Goal: Task Accomplishment & Management: Manage account settings

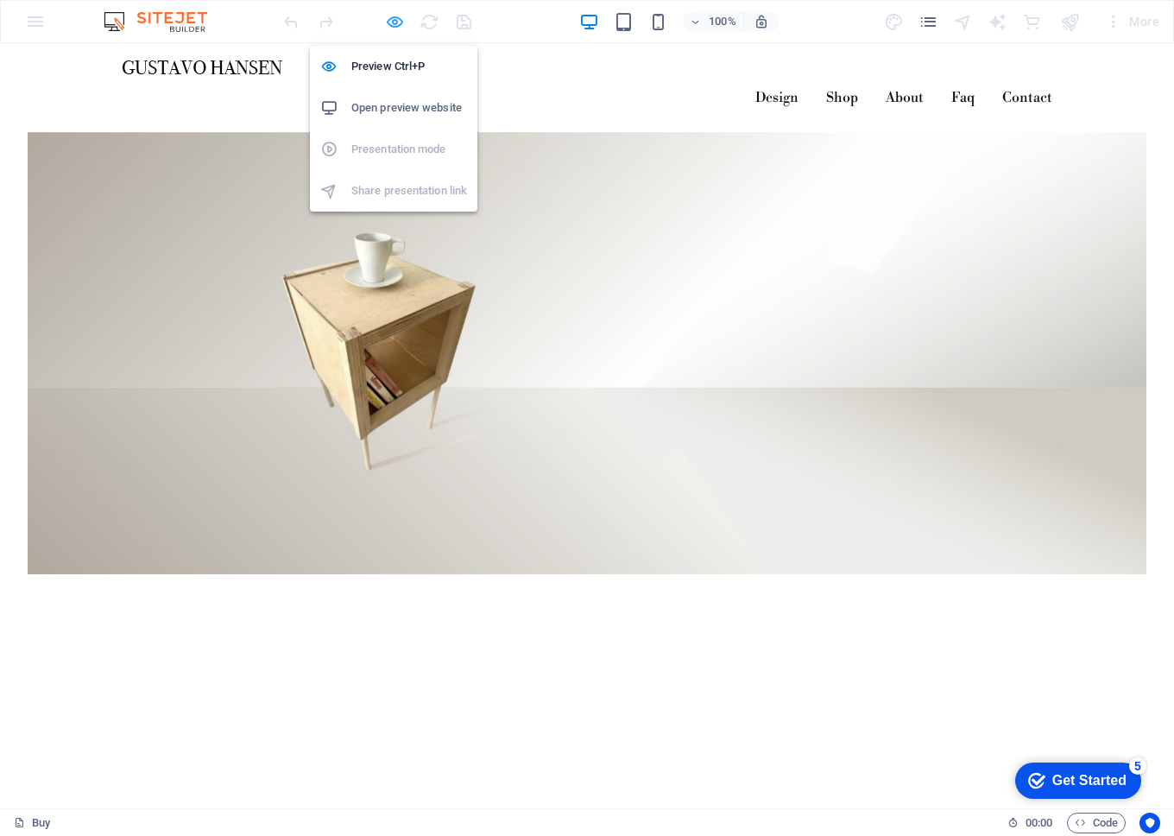
click at [395, 18] on icon "button" at bounding box center [395, 22] width 20 height 20
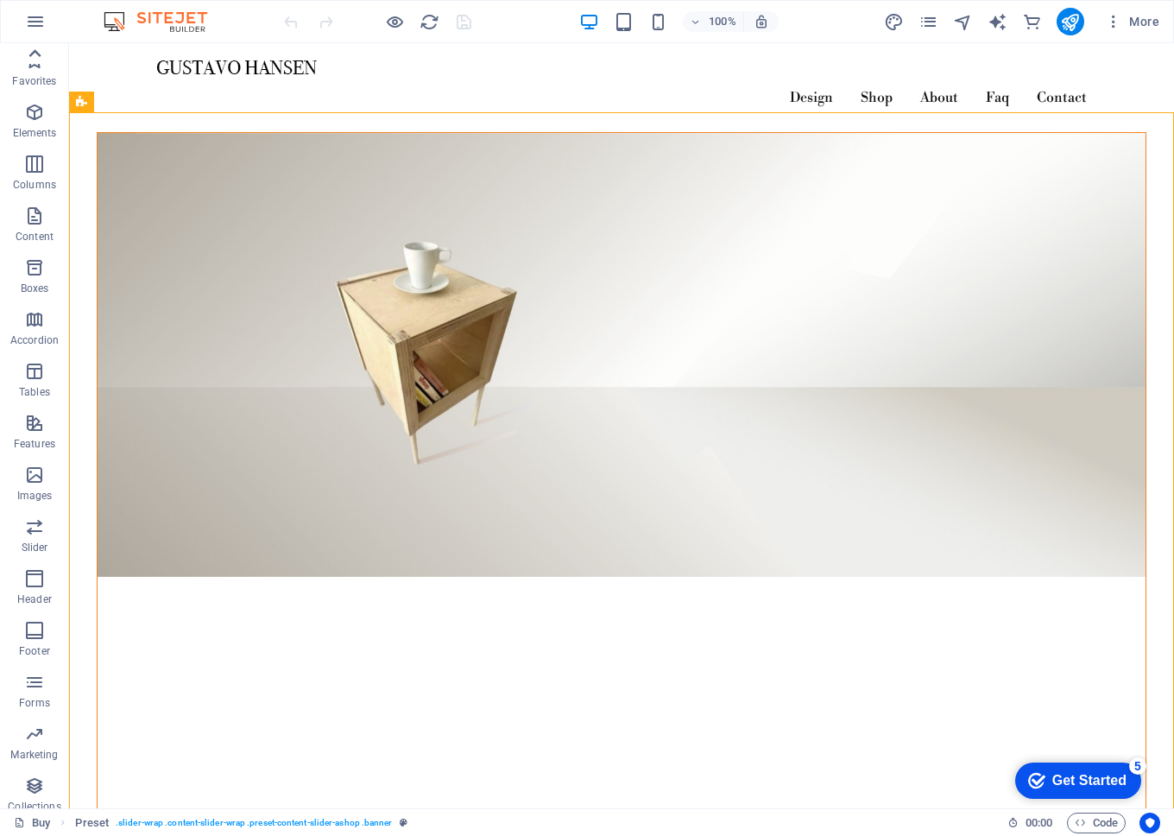
click at [32, 52] on icon at bounding box center [34, 53] width 24 height 24
click at [34, 111] on icon "button" at bounding box center [34, 112] width 21 height 21
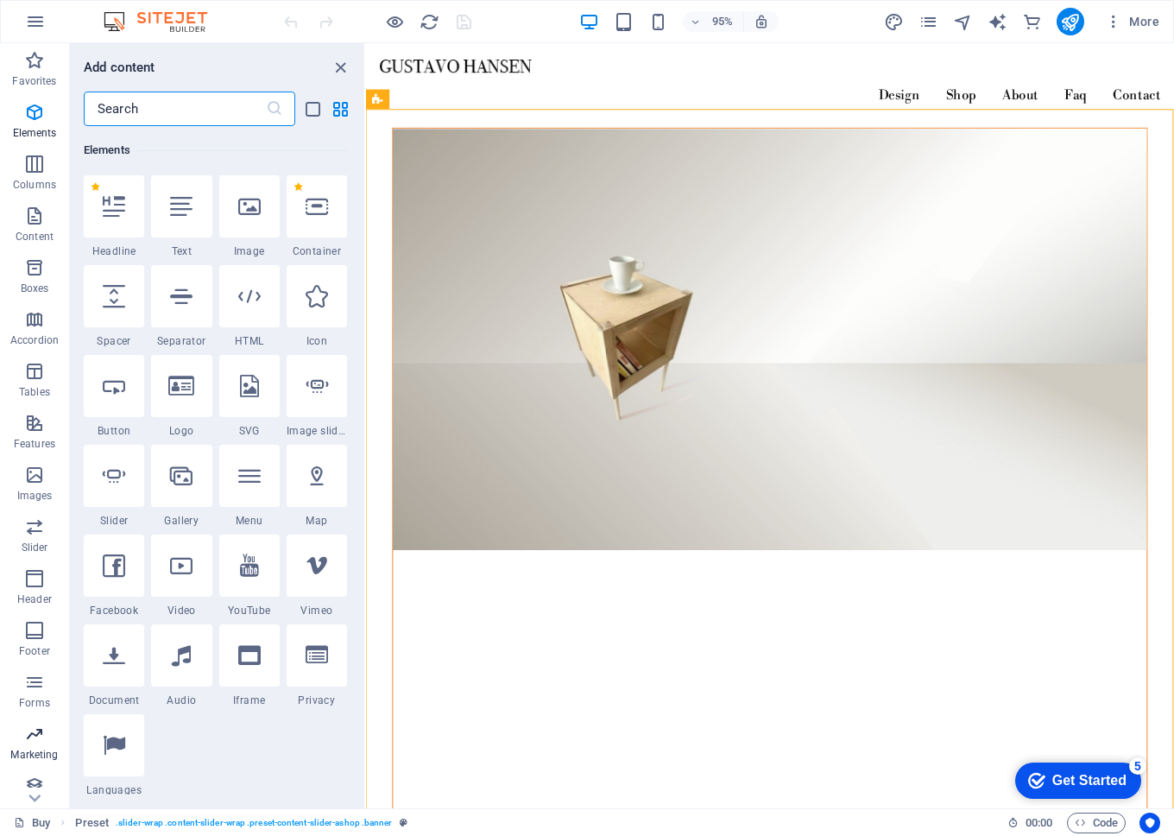
scroll to position [64, 0]
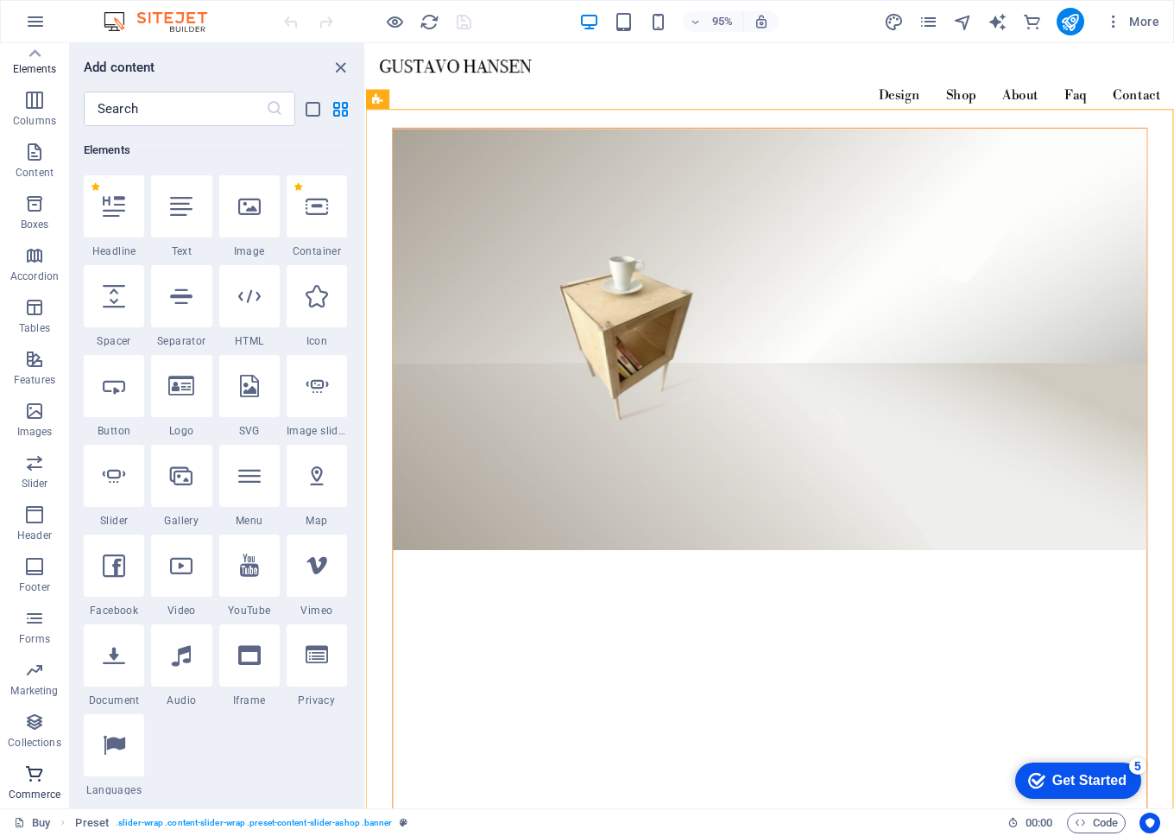
click at [40, 775] on icon "button" at bounding box center [34, 773] width 21 height 21
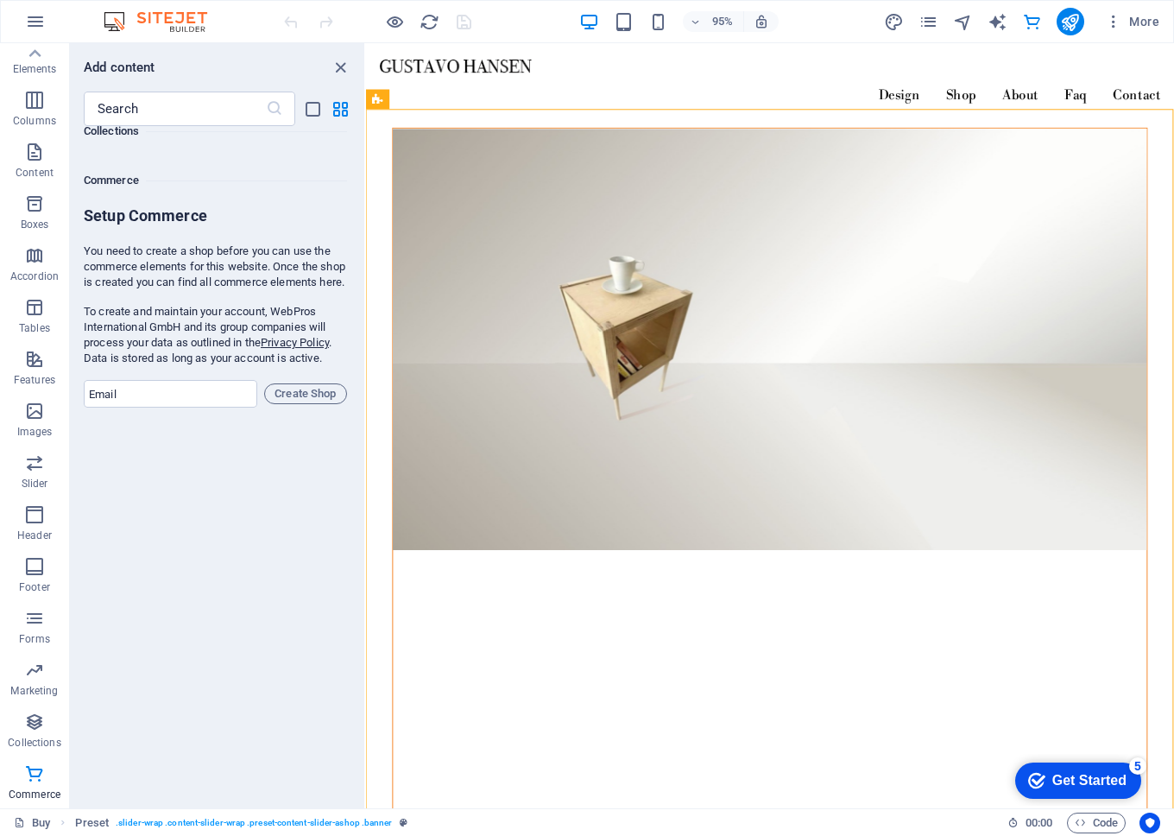
scroll to position [16613, 0]
click at [344, 67] on icon "close panel" at bounding box center [341, 68] width 20 height 20
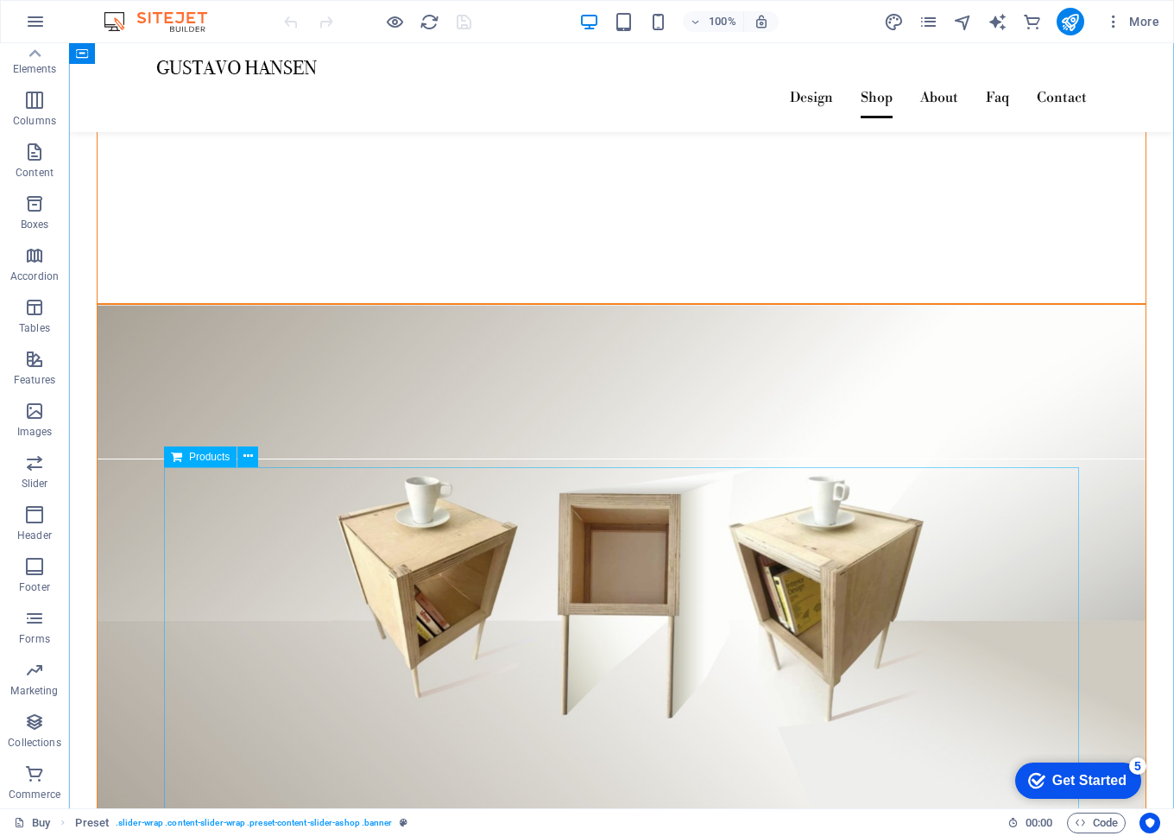
scroll to position [1839, 0]
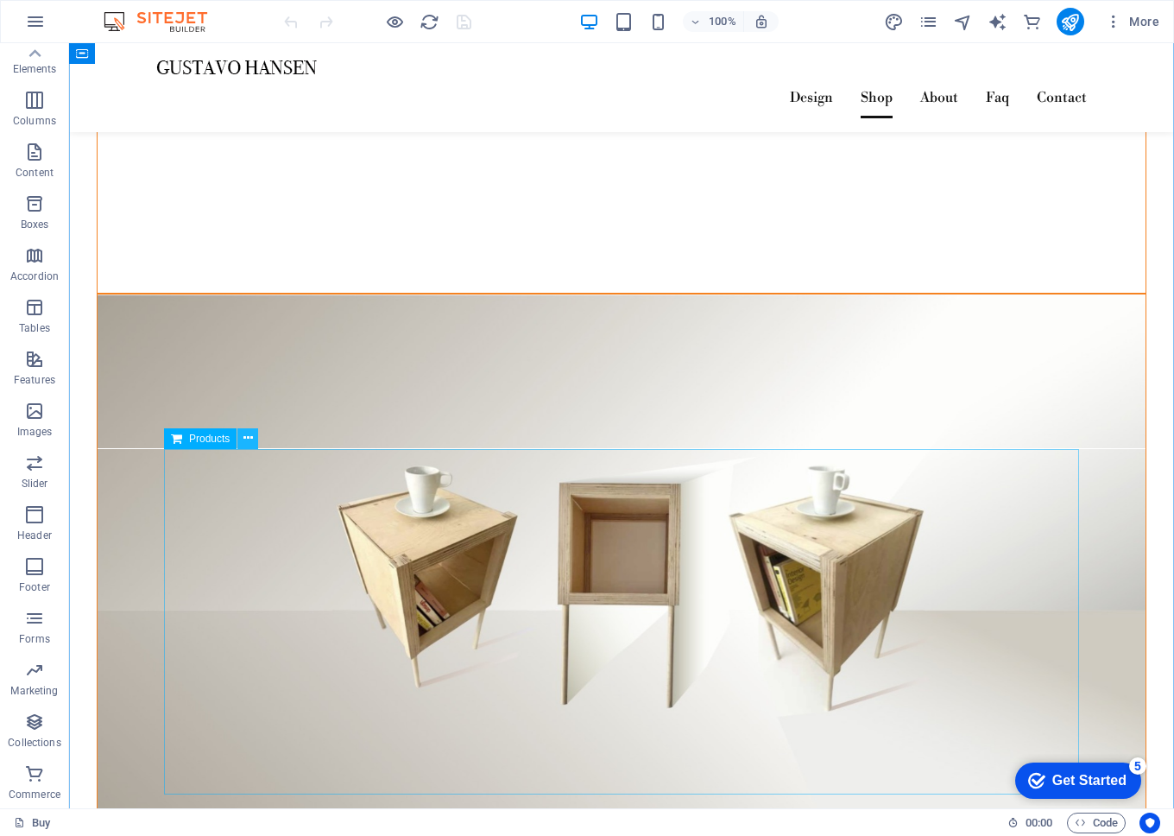
click at [250, 443] on icon at bounding box center [247, 438] width 9 height 18
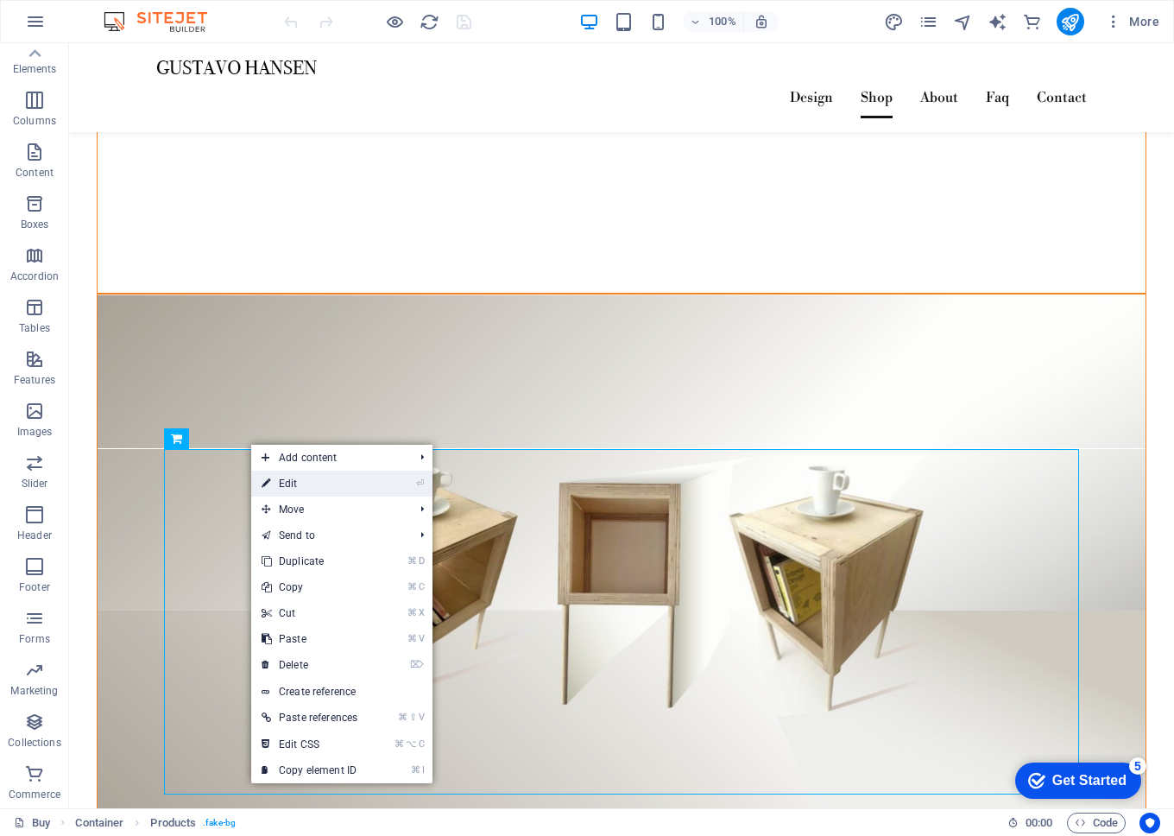
click at [275, 477] on link "⏎ Edit" at bounding box center [309, 484] width 117 height 26
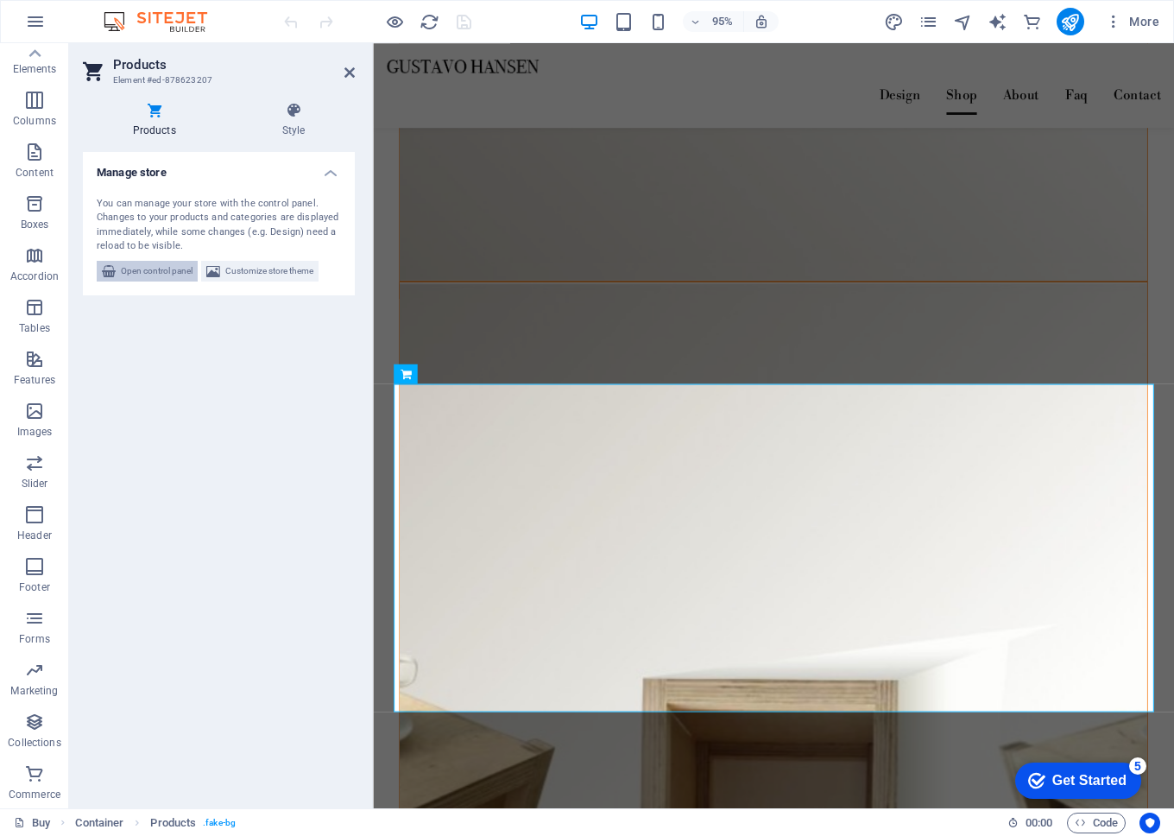
click at [155, 276] on span "Open control panel" at bounding box center [157, 271] width 72 height 21
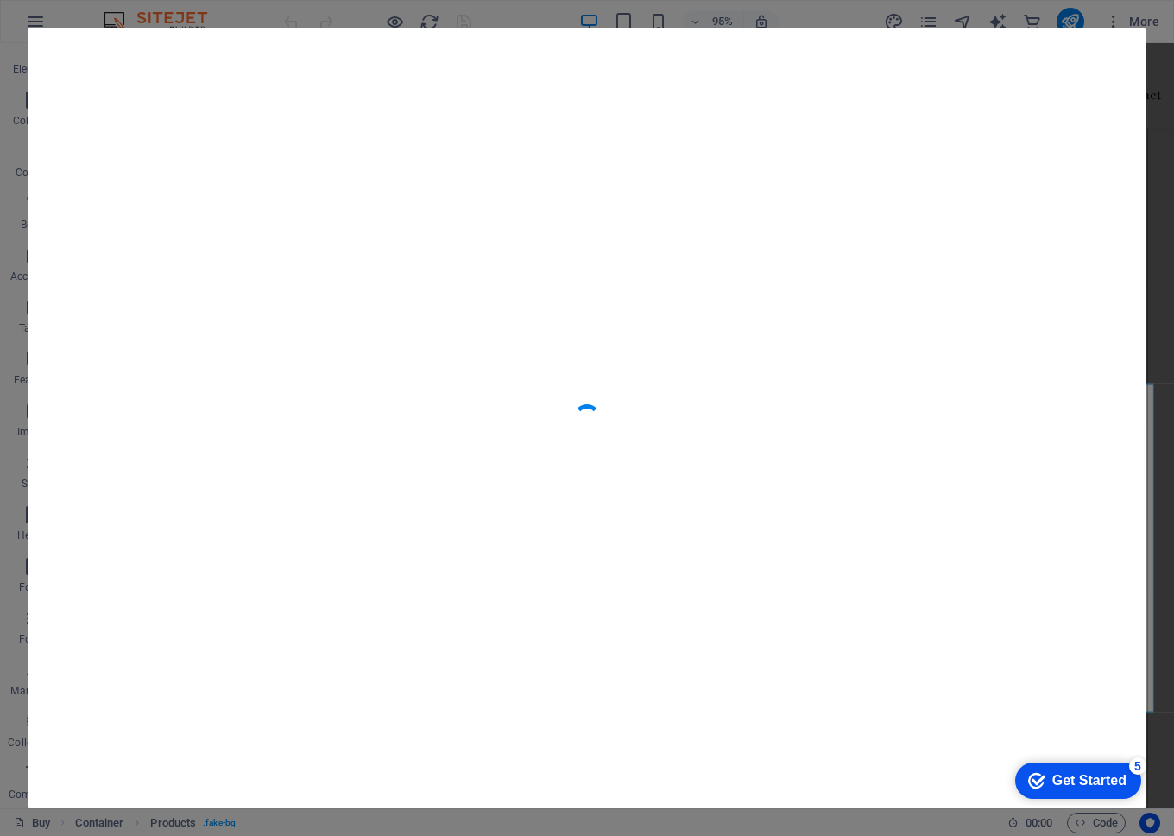
click at [91, 16] on div at bounding box center [587, 418] width 1174 height 836
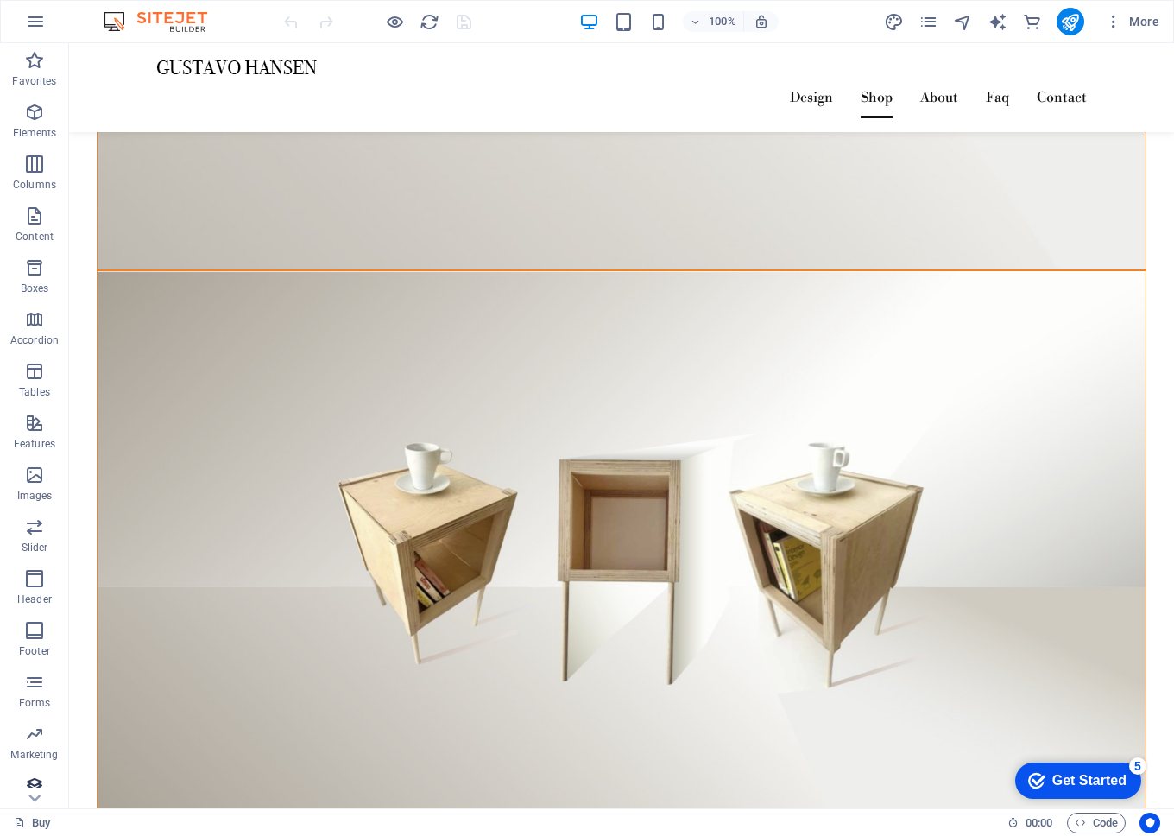
scroll to position [64, 0]
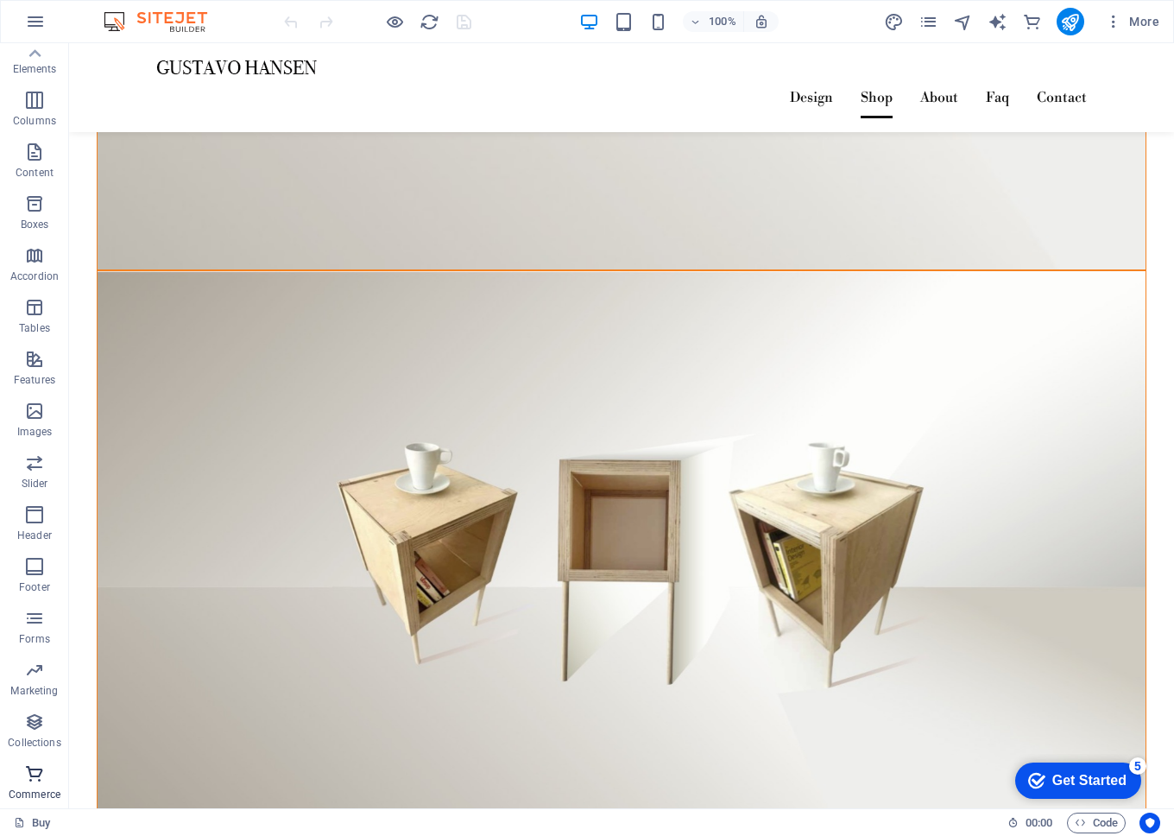
click at [36, 773] on icon "button" at bounding box center [34, 773] width 21 height 21
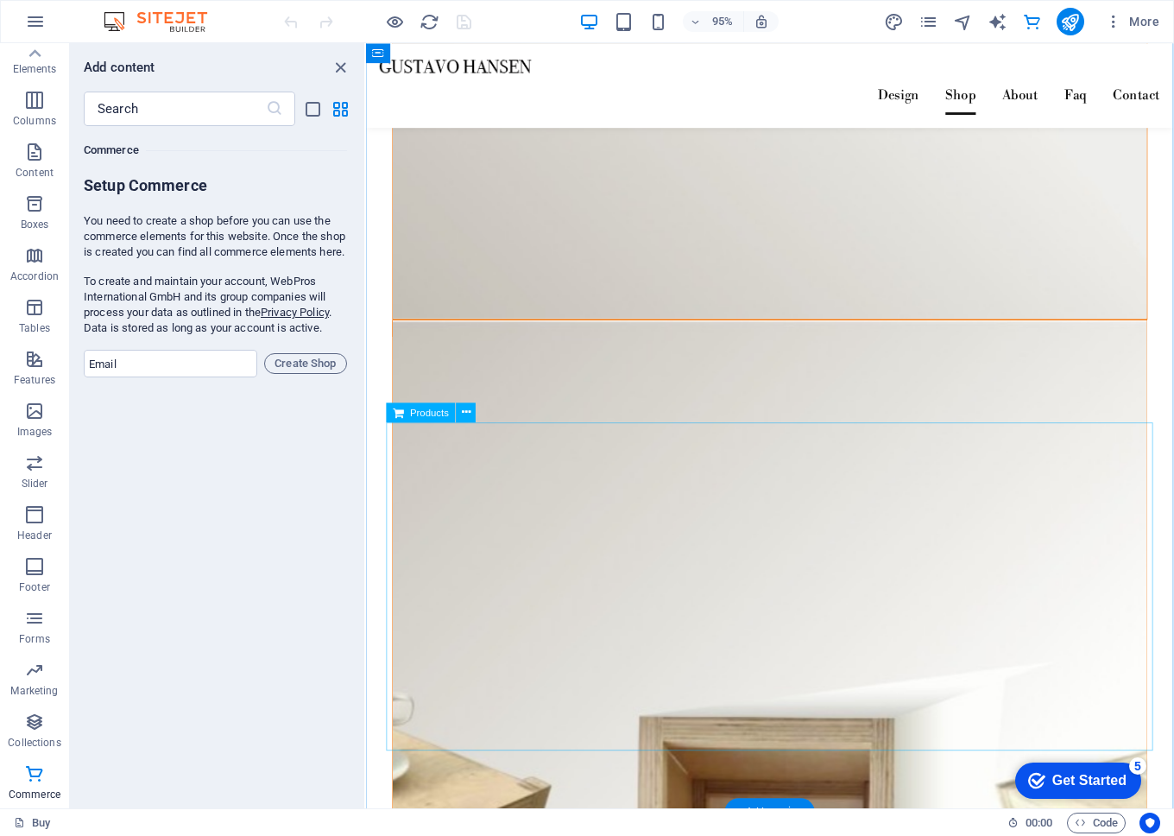
scroll to position [1799, 0]
click at [465, 417] on icon at bounding box center [466, 414] width 9 height 17
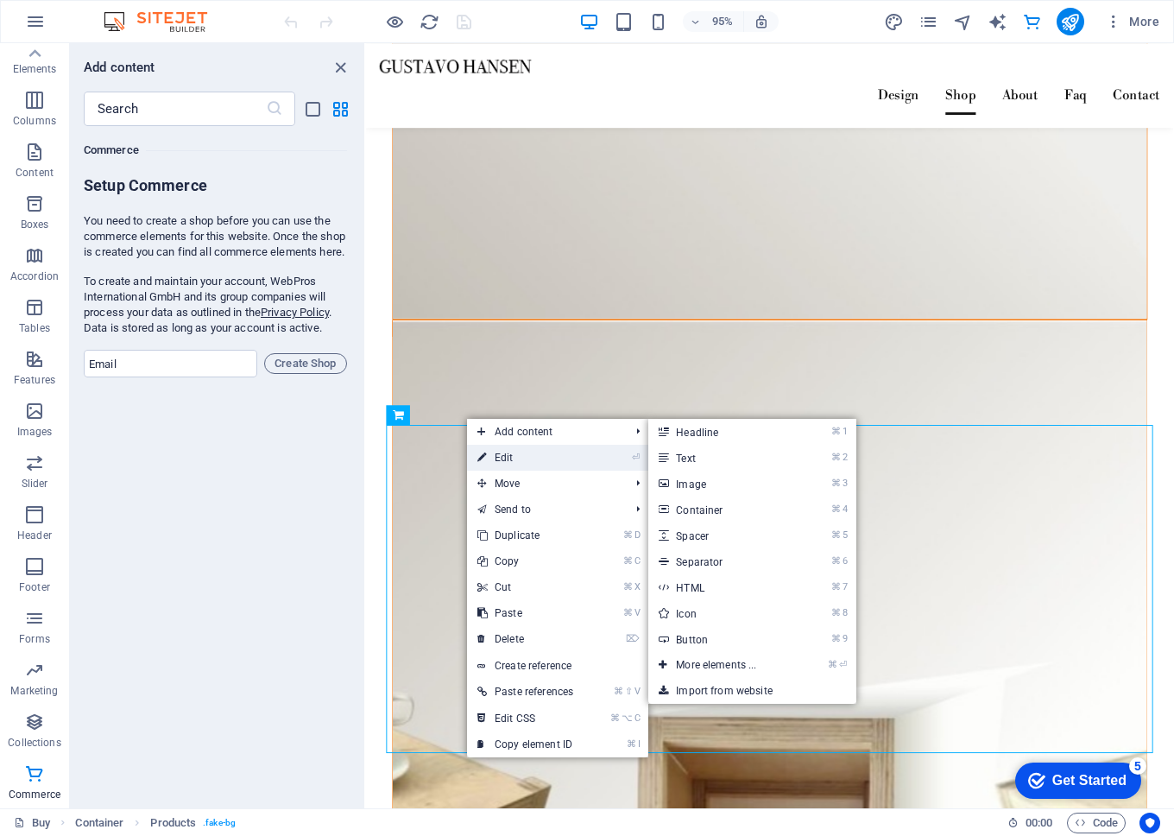
click at [503, 454] on link "⏎ Edit" at bounding box center [525, 458] width 117 height 26
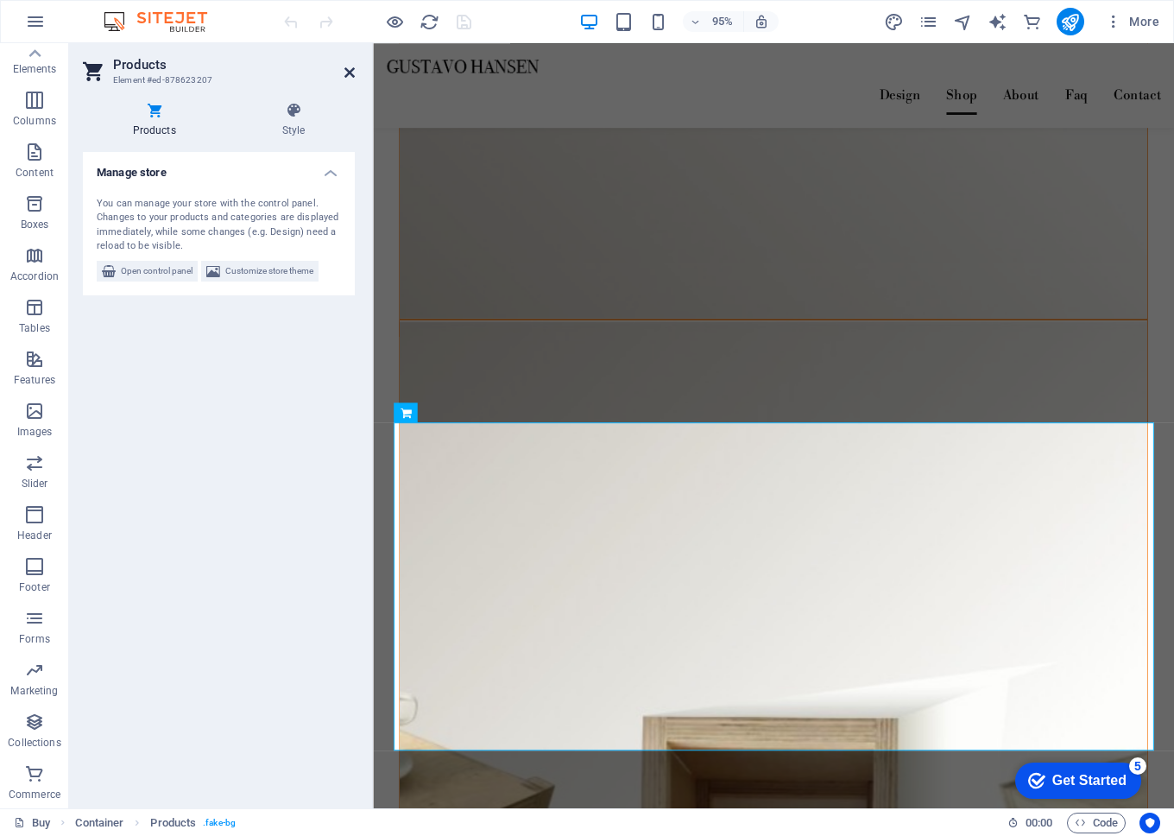
click at [347, 71] on icon at bounding box center [350, 73] width 10 height 14
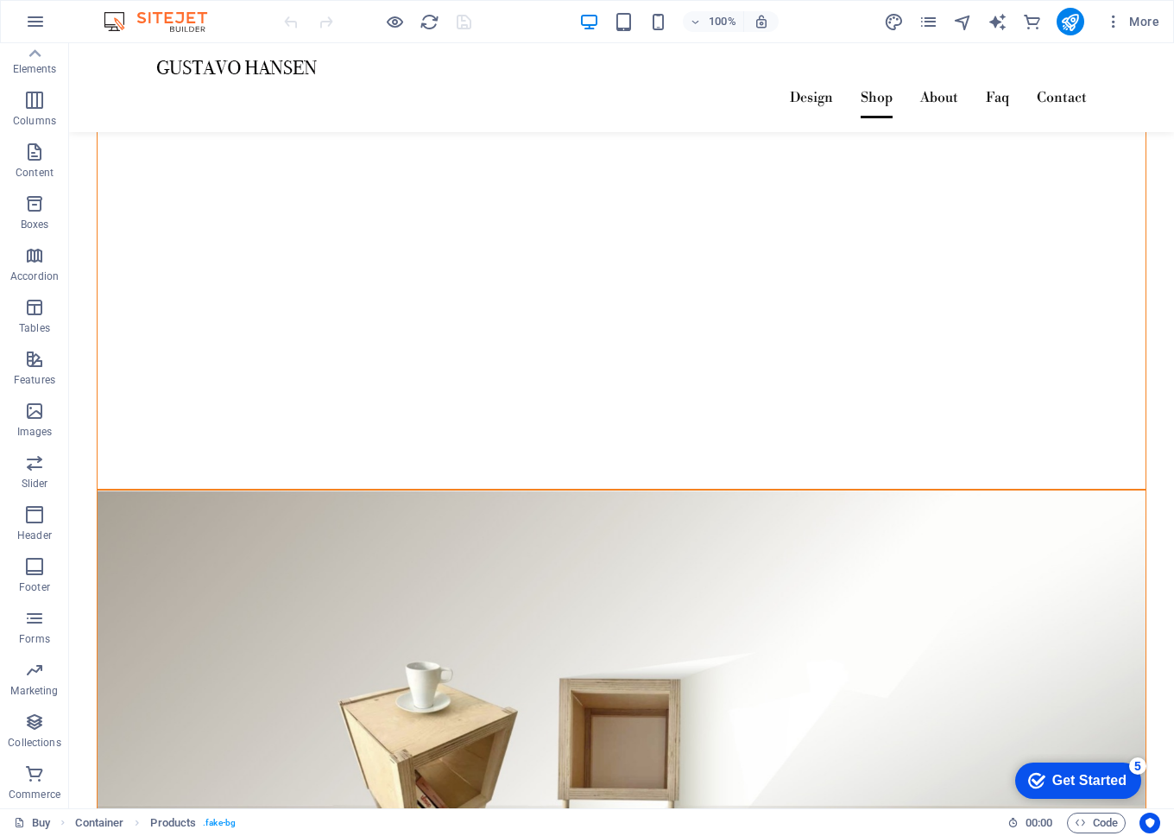
scroll to position [0, 0]
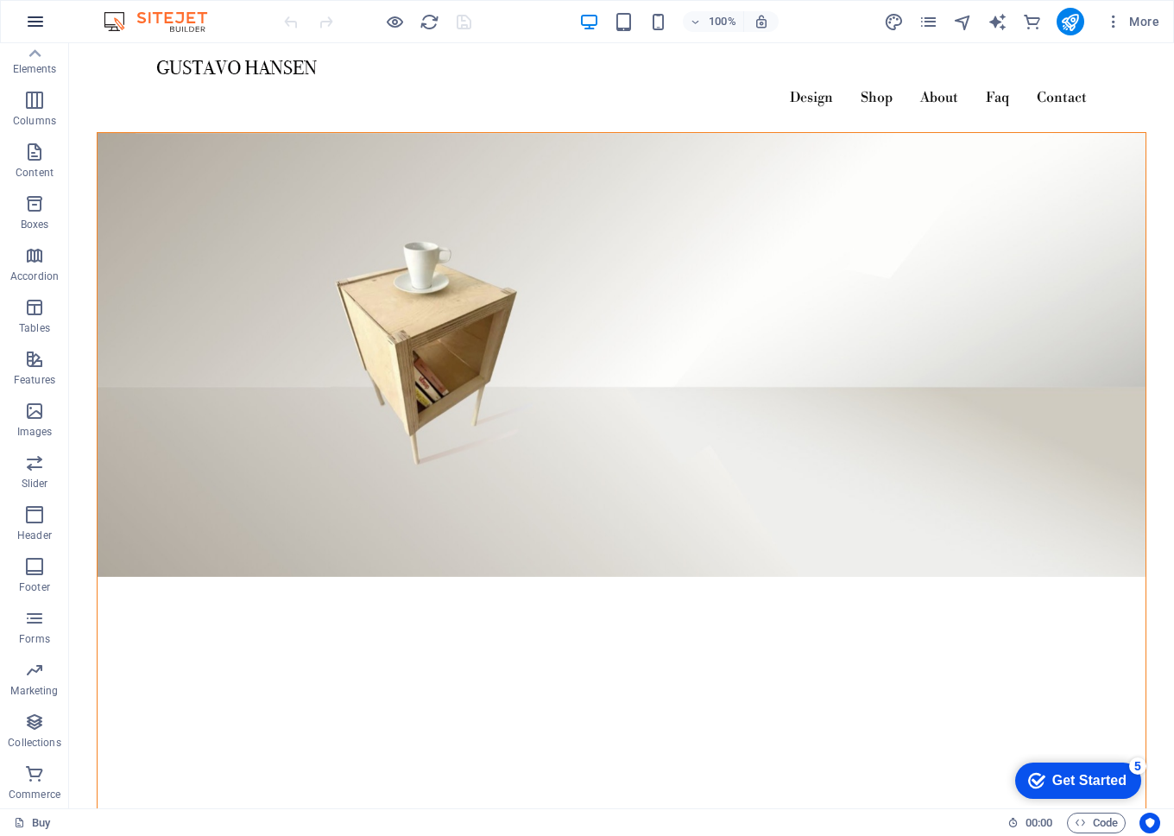
click at [36, 21] on icon "button" at bounding box center [35, 21] width 21 height 21
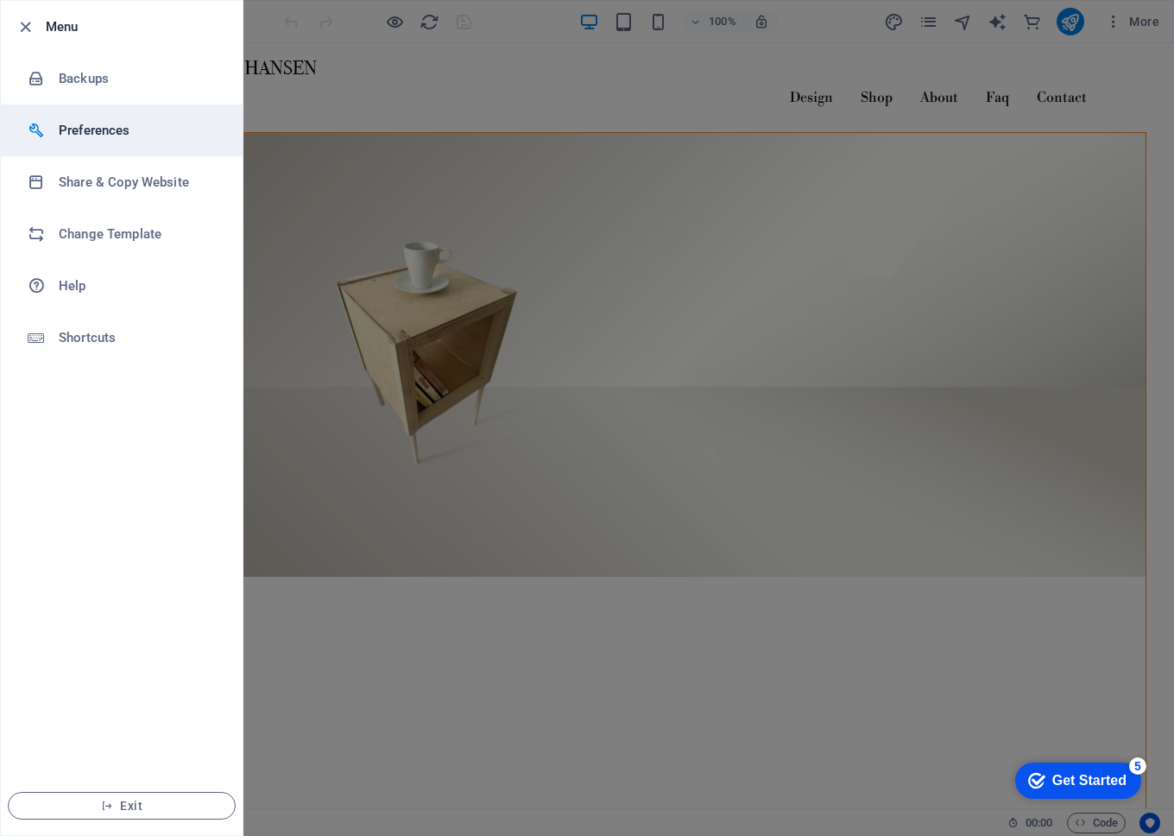
click at [115, 133] on h6 "Preferences" at bounding box center [139, 130] width 160 height 21
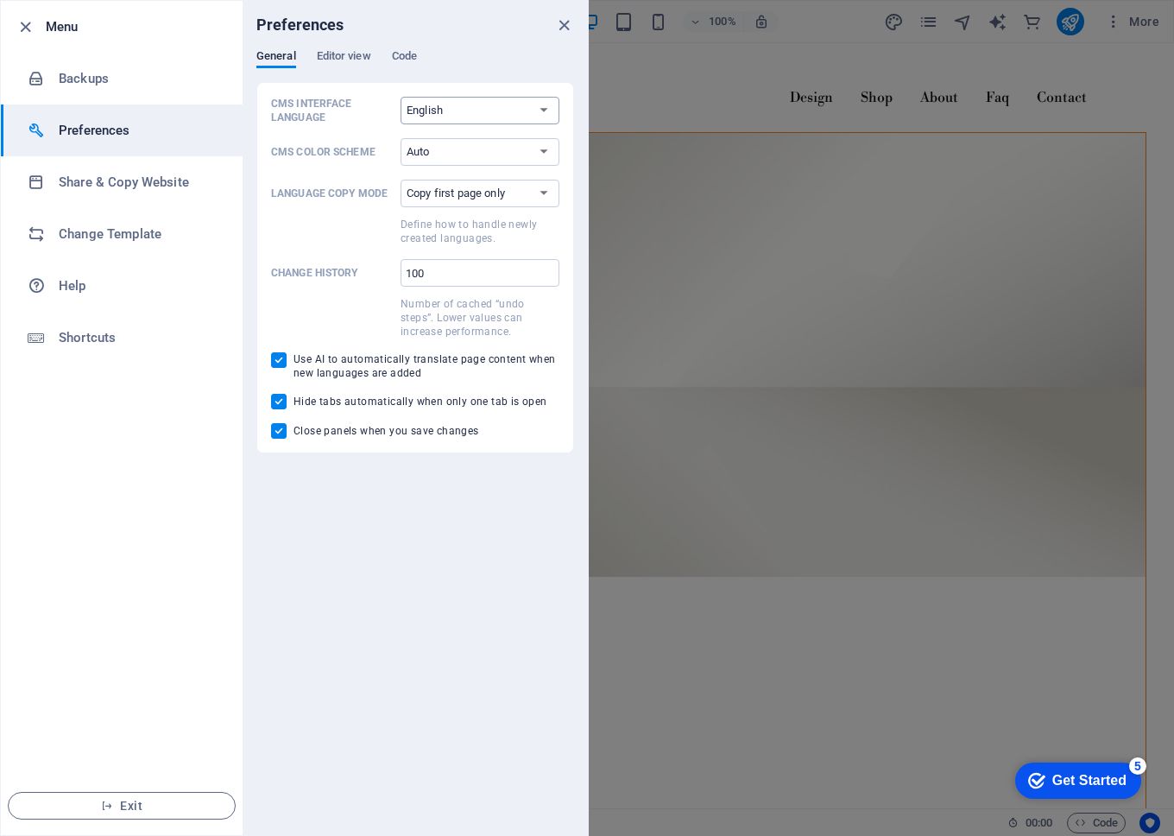
click at [471, 114] on select "Default Deutsch English Español Français Magyar Italiano Nederlands Polski Port…" at bounding box center [480, 111] width 159 height 28
select select "fr"
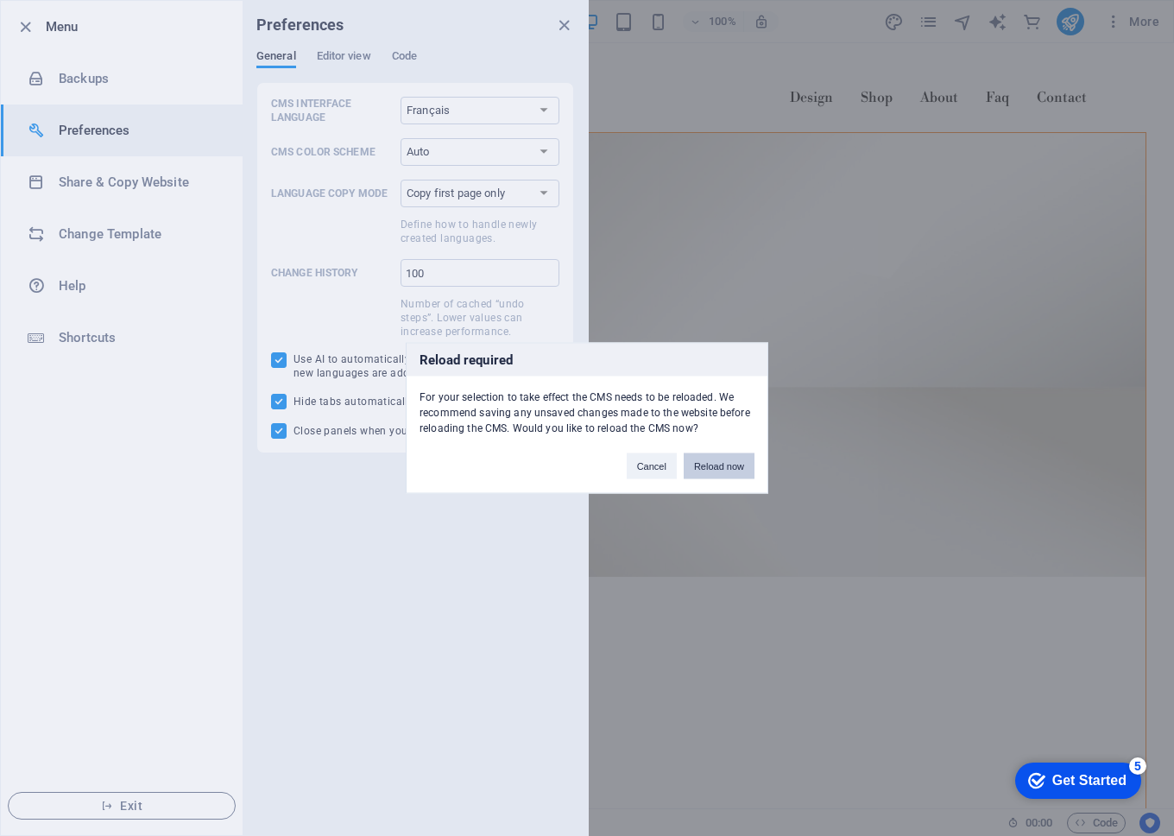
click at [730, 469] on button "Reload now" at bounding box center [719, 466] width 71 height 26
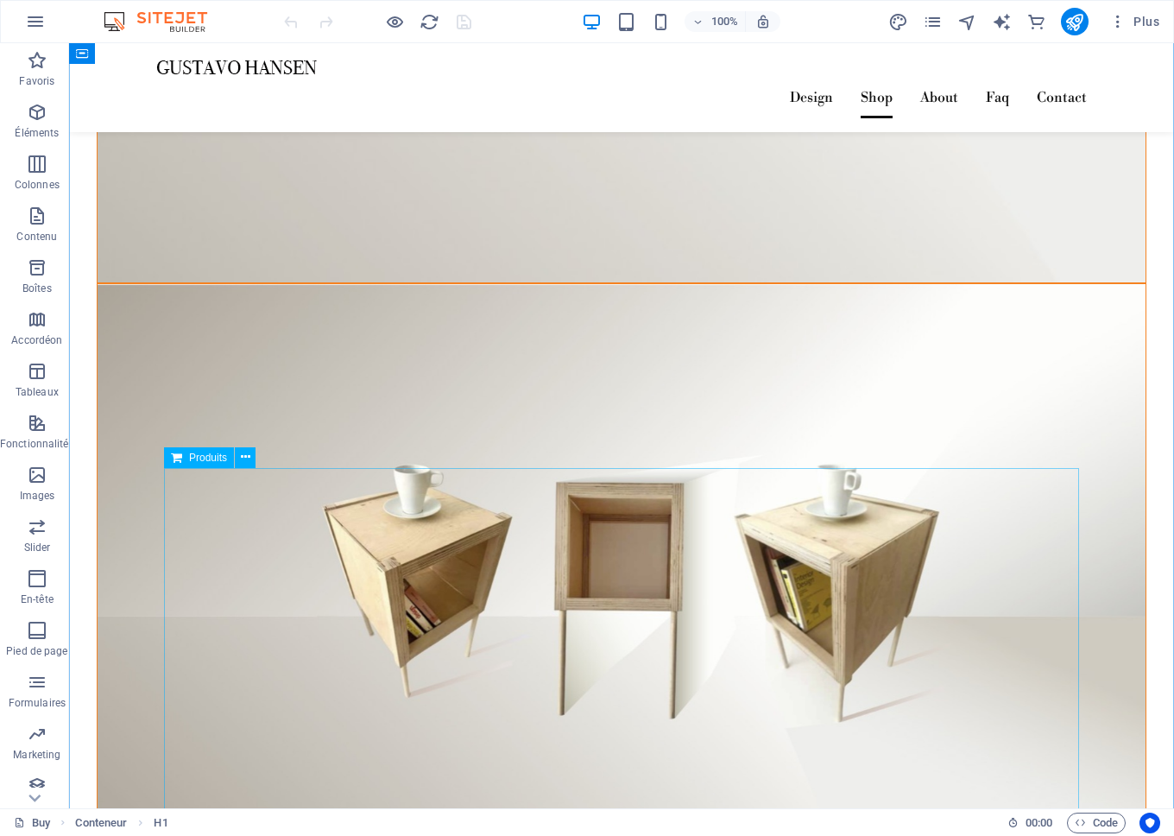
scroll to position [1850, 0]
click at [243, 452] on icon at bounding box center [245, 456] width 9 height 18
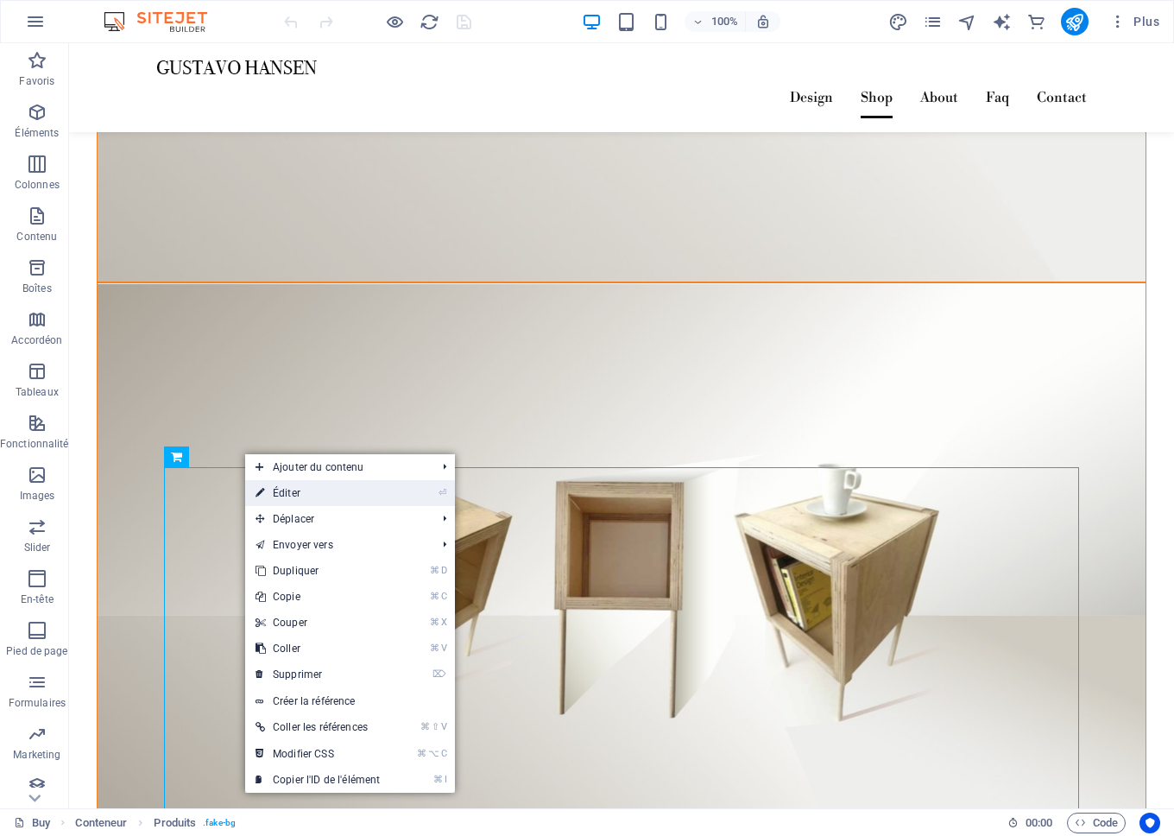
click at [285, 492] on link "⏎ Éditer" at bounding box center [317, 493] width 145 height 26
